Goal: Check status: Check status

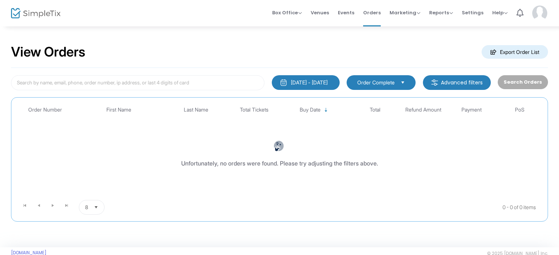
click at [297, 82] on div "[DATE] - [DATE]" at bounding box center [309, 82] width 37 height 7
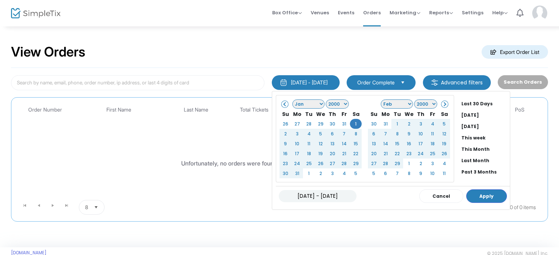
click at [301, 103] on select "Jan Feb Mar Apr May Jun [DATE] Aug Sep Oct Nov Dec" at bounding box center [309, 103] width 32 height 9
click at [480, 196] on button "Apply" at bounding box center [487, 196] width 41 height 14
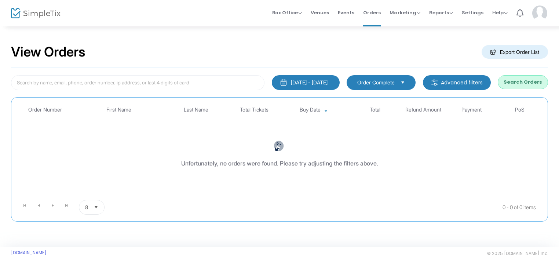
click at [302, 81] on div "[DATE] - [DATE]" at bounding box center [309, 82] width 37 height 7
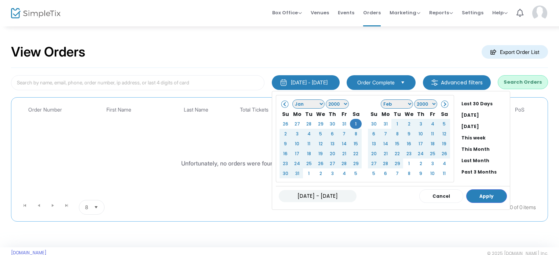
click at [307, 104] on select "Jan Feb Mar Apr May Jun [DATE] Aug Sep Oct Nov Dec" at bounding box center [309, 103] width 32 height 9
click at [327, 102] on select "1925 1926 1927 1928 1929 1930 1931 1932 1933 1934 1935 1936 1937 1938 1939 1940…" at bounding box center [337, 103] width 23 height 9
click at [301, 195] on input "[DATE] - [DATE]" at bounding box center [318, 196] width 78 height 12
click at [470, 196] on button "Apply" at bounding box center [487, 196] width 41 height 14
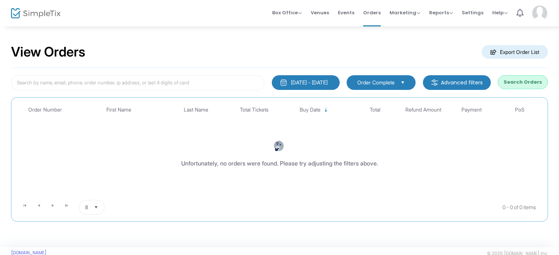
click at [523, 86] on button "Search Orders" at bounding box center [523, 82] width 50 height 14
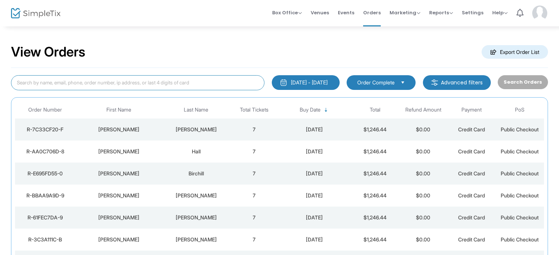
click at [138, 79] on input at bounding box center [138, 82] width 254 height 15
type input "hall"
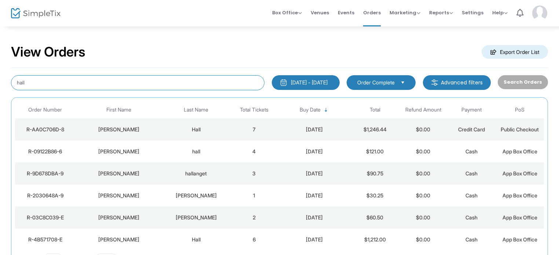
drag, startPoint x: 97, startPoint y: 81, endPoint x: 7, endPoint y: 82, distance: 90.3
click at [7, 82] on div "View Orders Export Order List hall [DATE] - [DATE] Last 30 Days [DATE] [DATE] T…" at bounding box center [279, 163] width 559 height 275
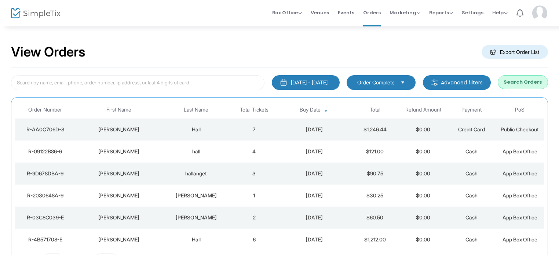
click at [391, 79] on span "Order Complete" at bounding box center [376, 83] width 43 height 8
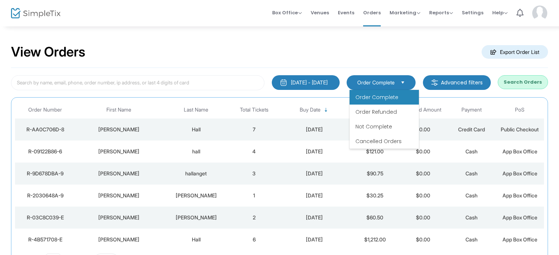
click at [366, 94] on span "Order Complete" at bounding box center [377, 97] width 43 height 7
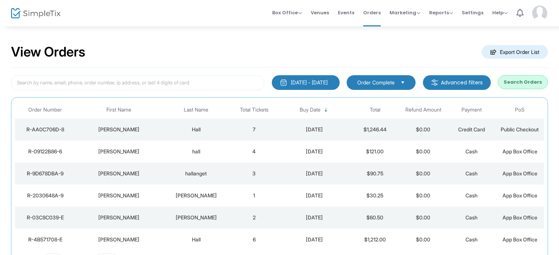
click at [324, 82] on div "[DATE] - [DATE]" at bounding box center [309, 82] width 37 height 7
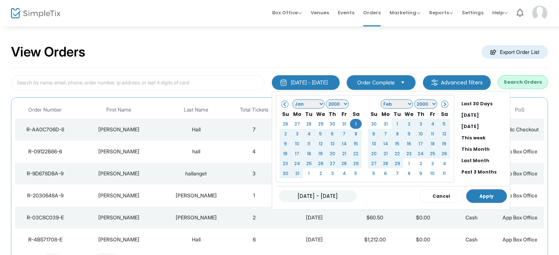
click at [339, 102] on select "1925 1926 1927 1928 1929 1930 1931 1932 1933 1934 1935 1936 1937 1938 1939 1940…" at bounding box center [337, 103] width 23 height 9
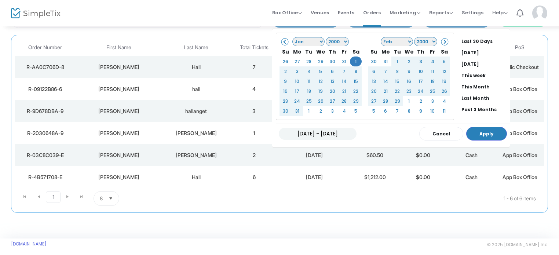
scroll to position [67, 0]
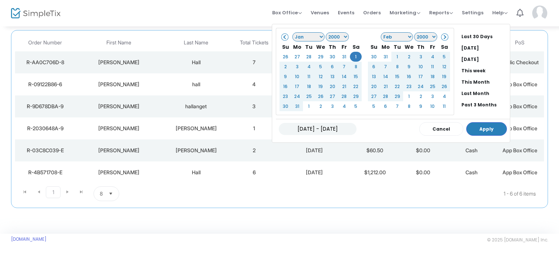
click at [326, 39] on select "1925 1926 1927 1928 1929 1930 1931 1932 1933 1934 1935 1936 1937 1938 1939 1940…" at bounding box center [337, 36] width 23 height 9
click at [469, 129] on button "Apply" at bounding box center [487, 129] width 41 height 14
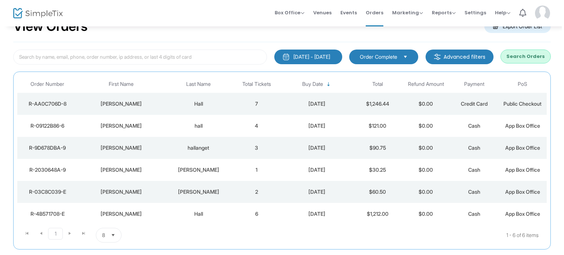
scroll to position [0, 0]
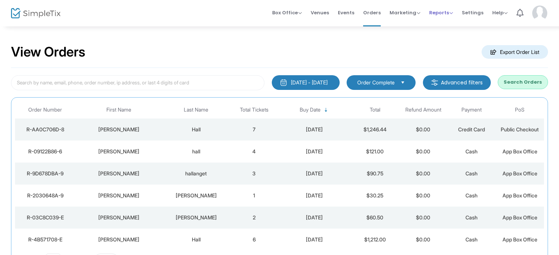
click at [443, 13] on span "Reports" at bounding box center [442, 12] width 24 height 7
click at [449, 36] on li "Sales Reports" at bounding box center [454, 39] width 48 height 14
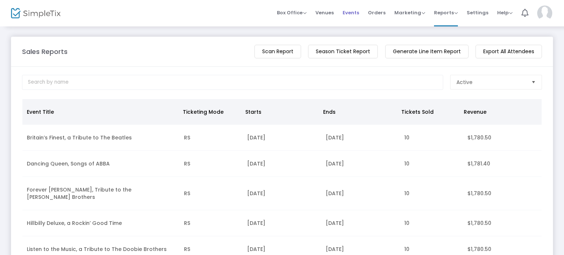
click at [347, 12] on span "Events" at bounding box center [351, 12] width 17 height 19
